Goal: Check status: Check status

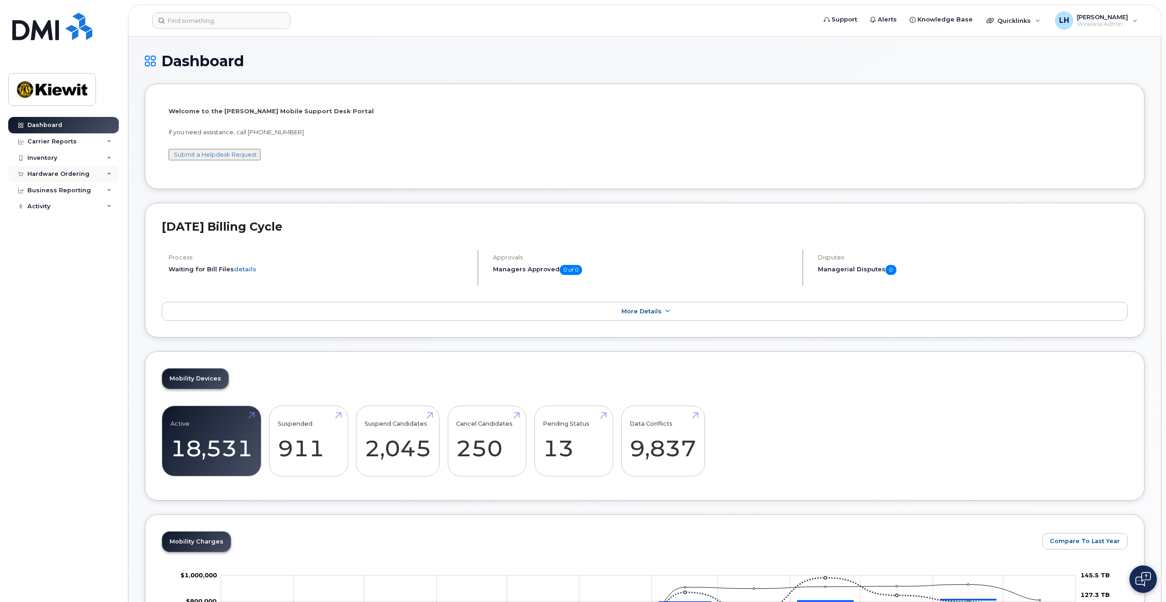
click at [66, 171] on div "Hardware Ordering" at bounding box center [58, 173] width 62 height 7
click at [45, 209] on div "Orders" at bounding box center [43, 208] width 22 height 8
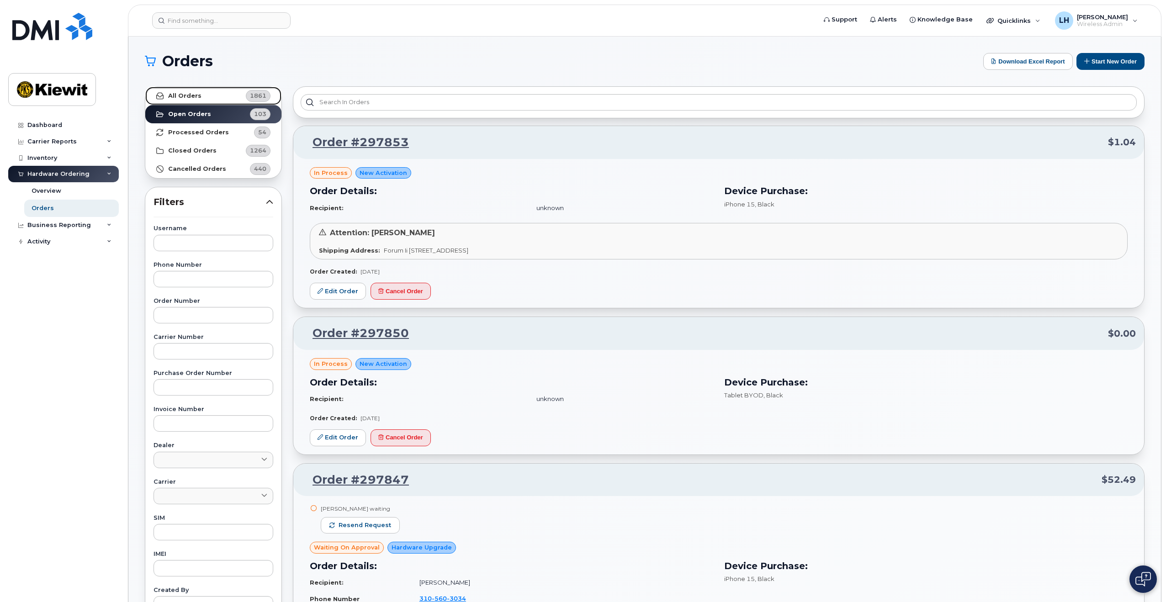
click at [183, 94] on strong "All Orders" at bounding box center [184, 95] width 33 height 7
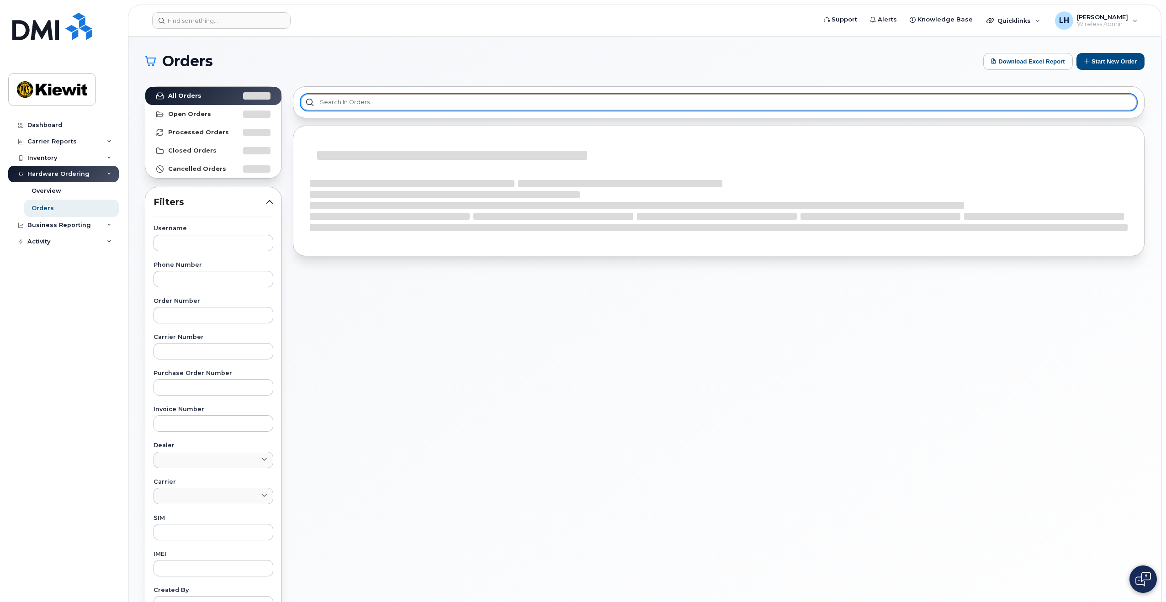
click at [342, 101] on input "text" at bounding box center [719, 102] width 836 height 16
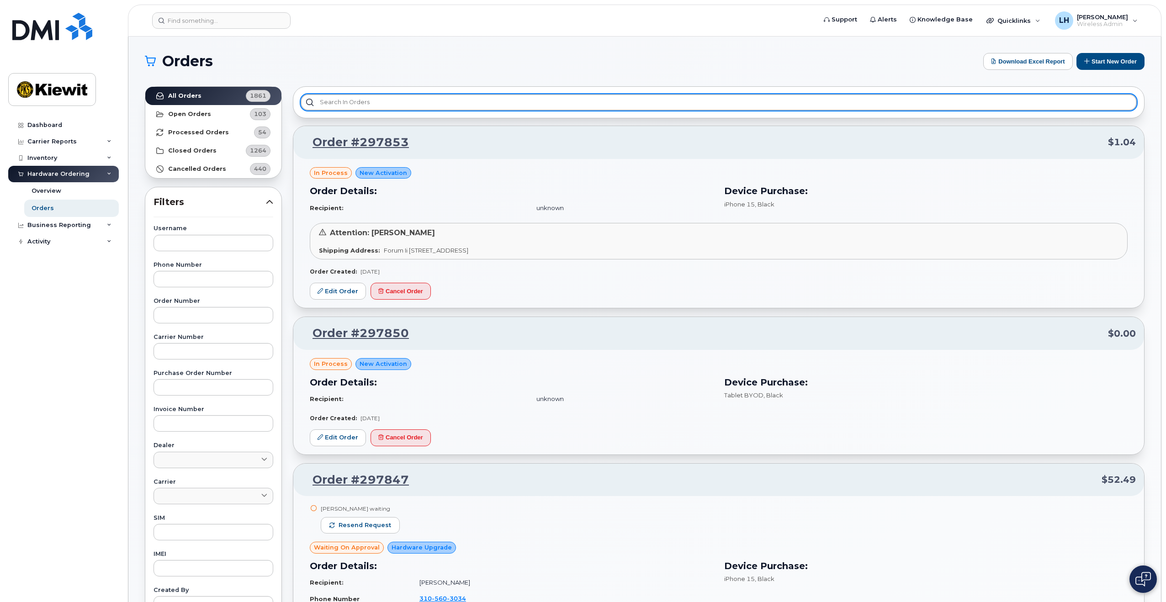
paste input "296449"
type input "296449"
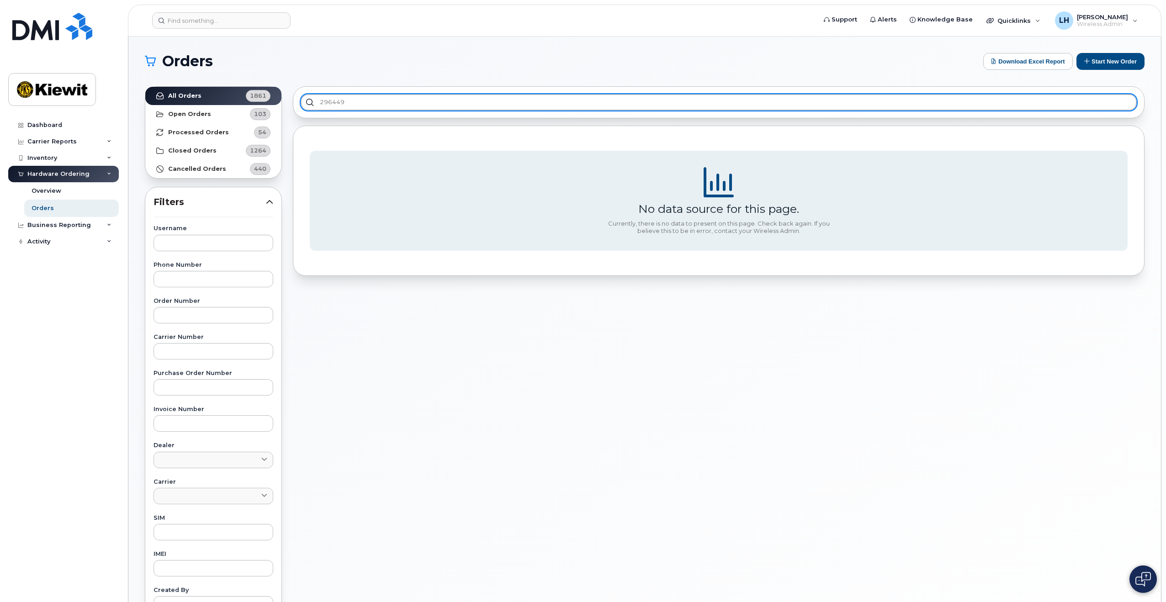
click at [349, 105] on input "296449" at bounding box center [719, 102] width 836 height 16
drag, startPoint x: 349, startPoint y: 105, endPoint x: 322, endPoint y: 104, distance: 27.4
click at [322, 104] on input "296449" at bounding box center [719, 102] width 836 height 16
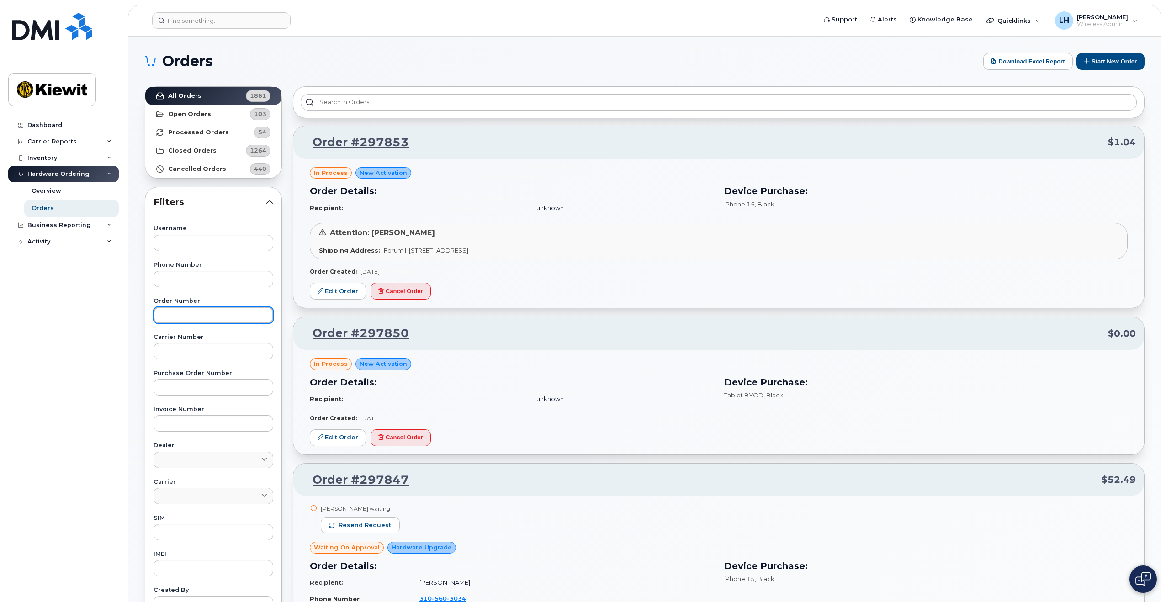
click at [201, 312] on input "text" at bounding box center [214, 315] width 120 height 16
paste input "296449"
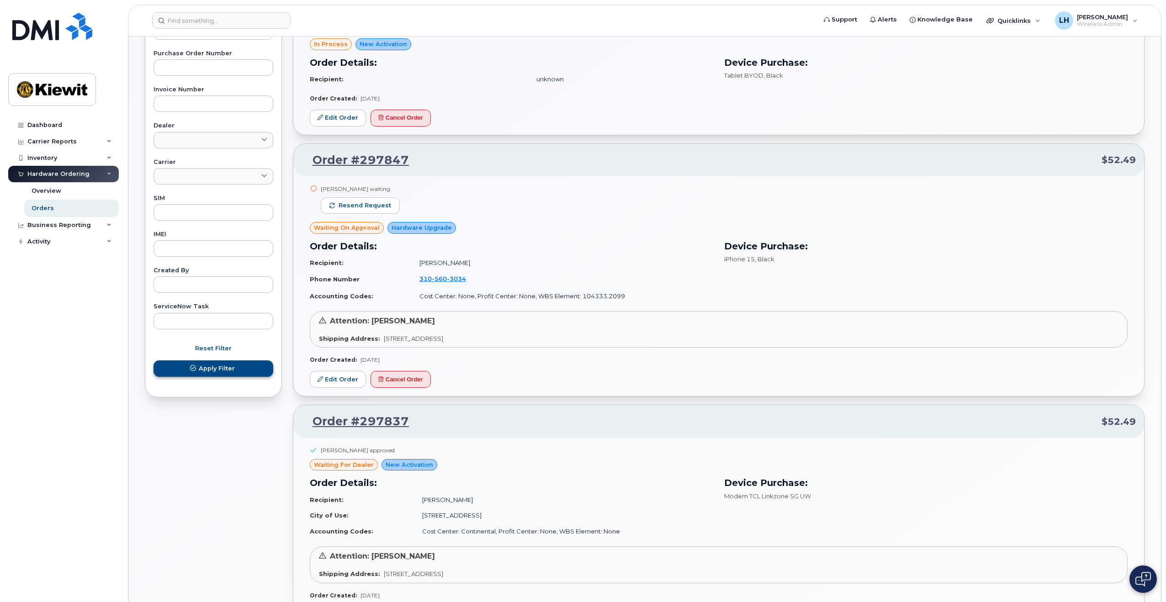
type input "296449"
click at [229, 367] on span "Apply Filter" at bounding box center [217, 368] width 36 height 9
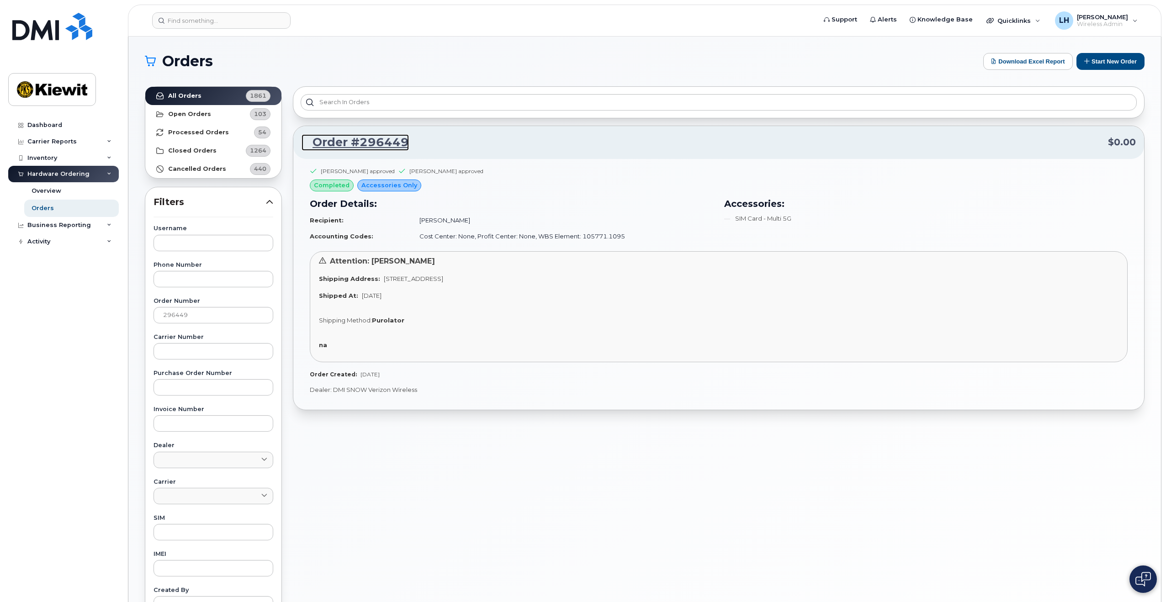
click at [391, 146] on link "Order #296449" at bounding box center [355, 142] width 107 height 16
